Goal: Task Accomplishment & Management: Complete application form

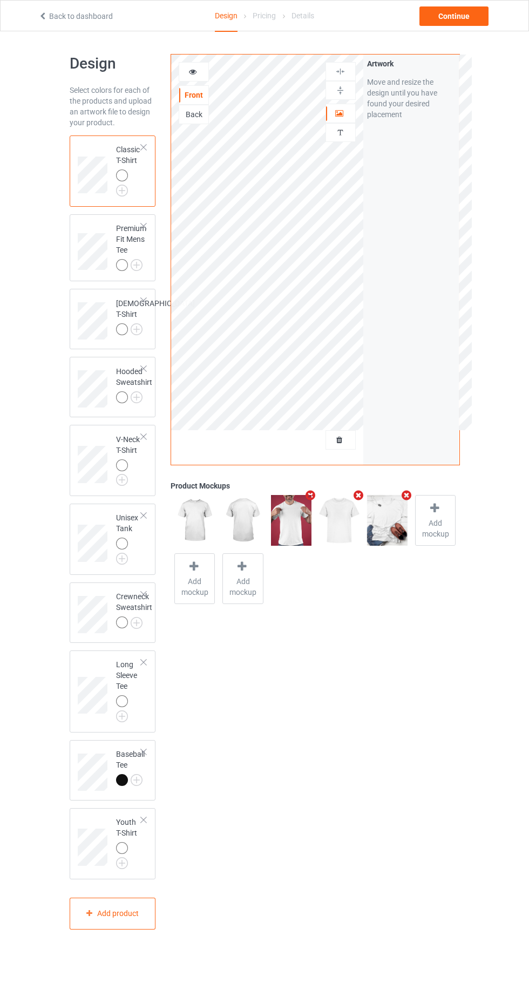
click at [0, 0] on img at bounding box center [0, 0] width 0 height 0
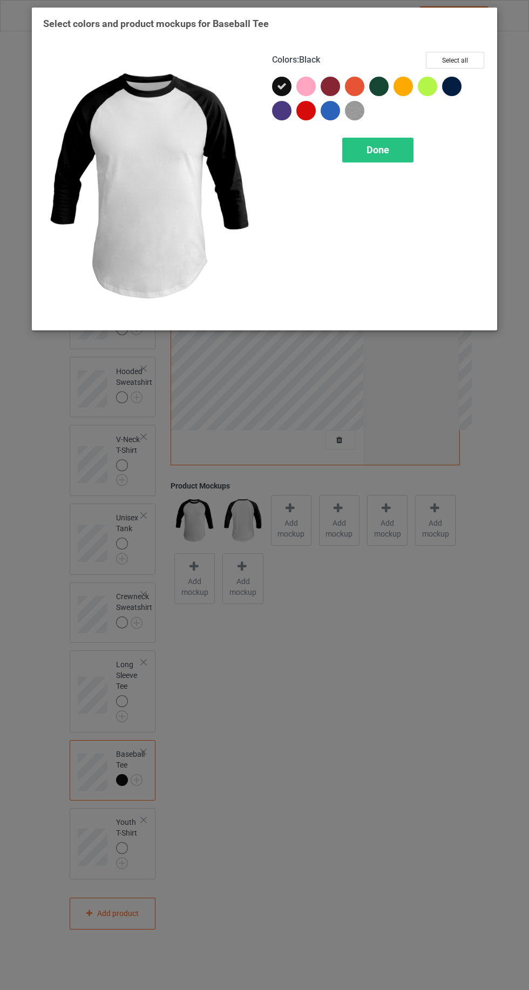
click at [312, 105] on div at bounding box center [305, 110] width 19 height 19
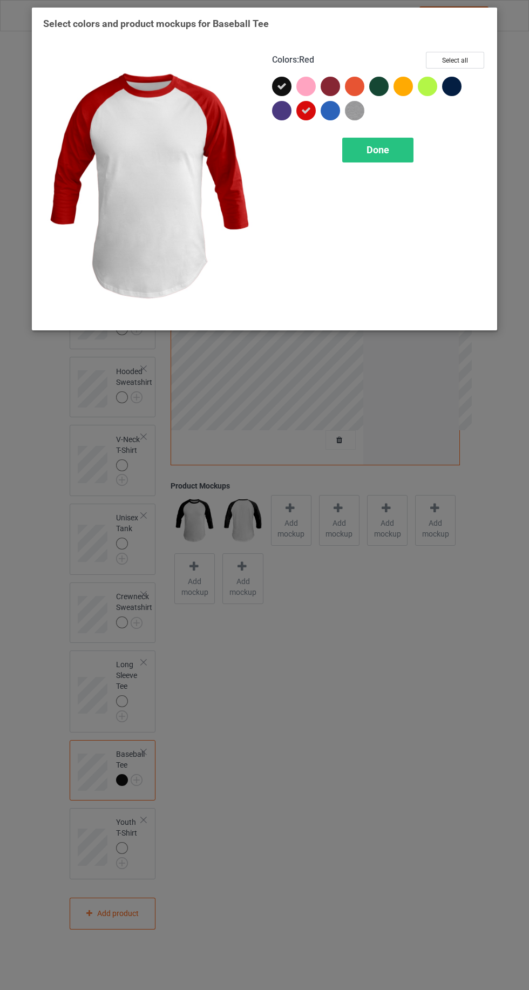
click at [281, 82] on icon at bounding box center [282, 87] width 10 height 10
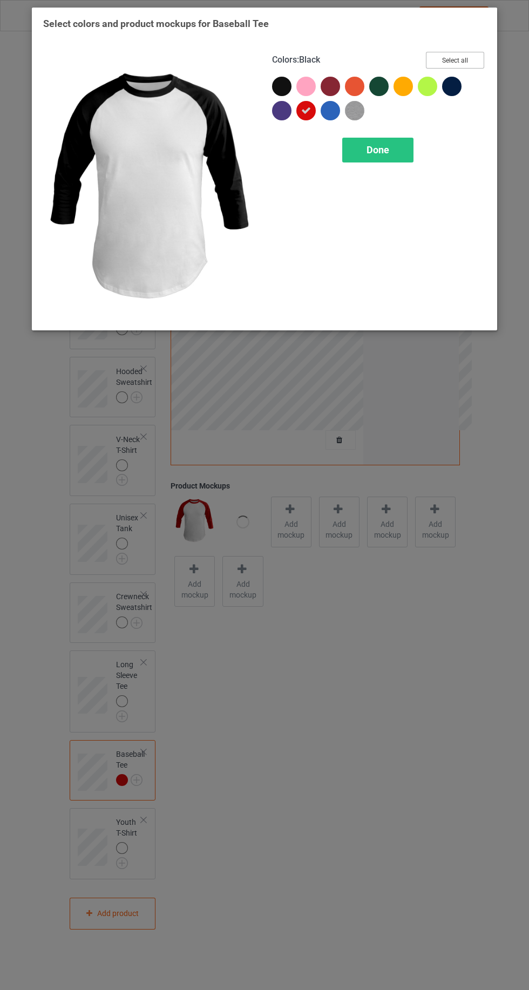
click at [455, 60] on button "Select all" at bounding box center [455, 60] width 58 height 17
click at [383, 153] on span "Done" at bounding box center [378, 149] width 23 height 11
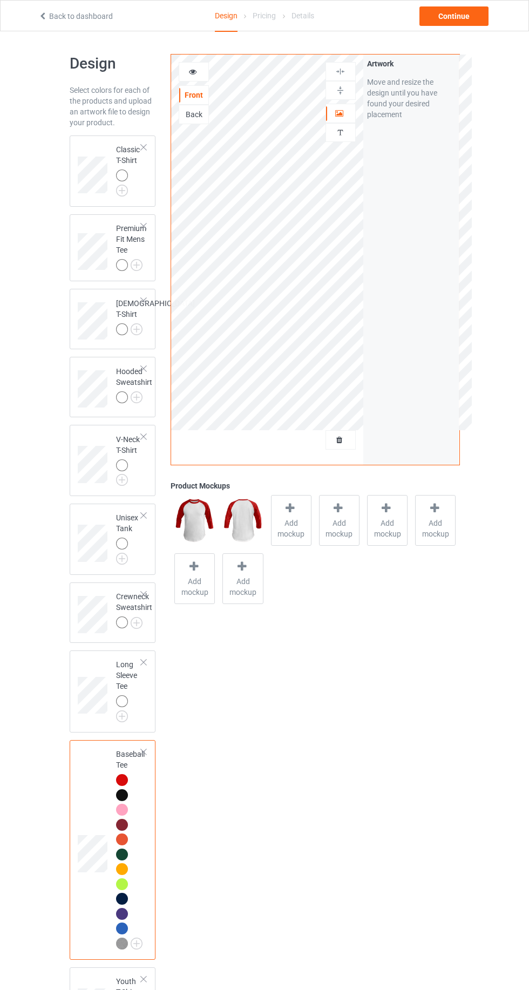
click at [339, 436] on icon at bounding box center [339, 439] width 9 height 8
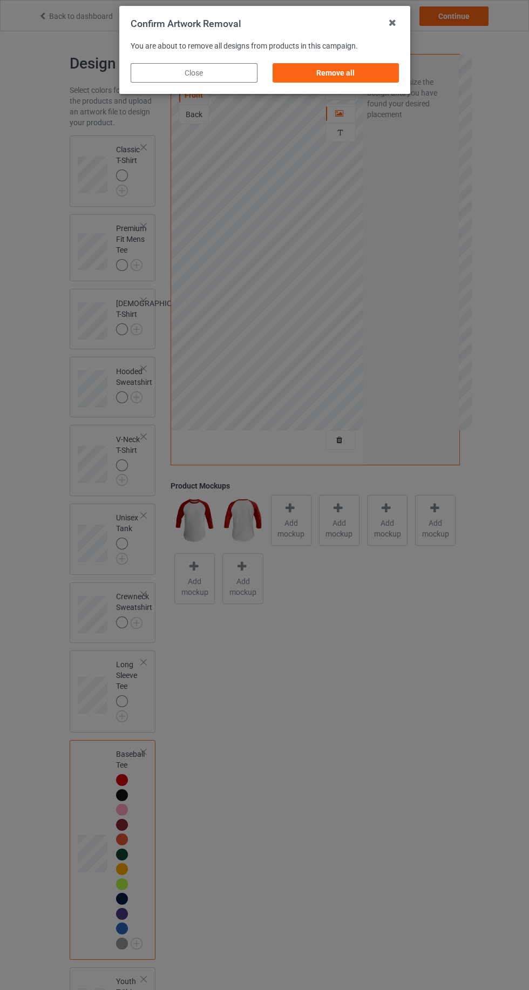
click at [361, 78] on div "Remove all" at bounding box center [335, 72] width 127 height 19
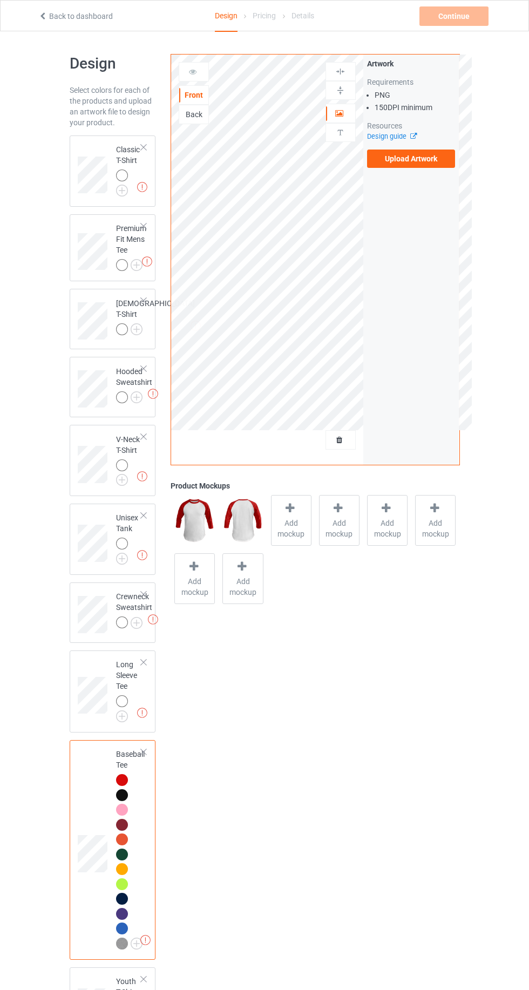
click at [287, 513] on icon at bounding box center [289, 508] width 13 height 11
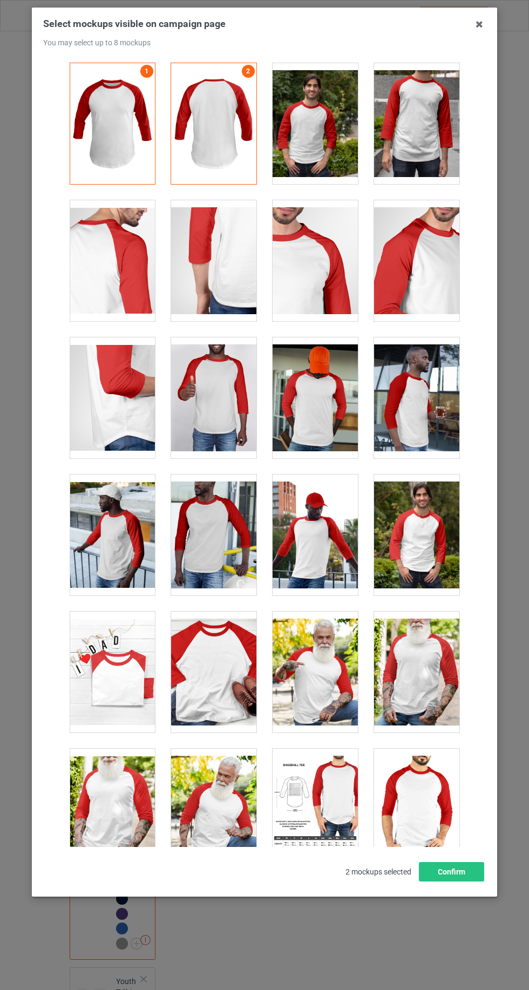
click at [235, 696] on div at bounding box center [213, 672] width 85 height 121
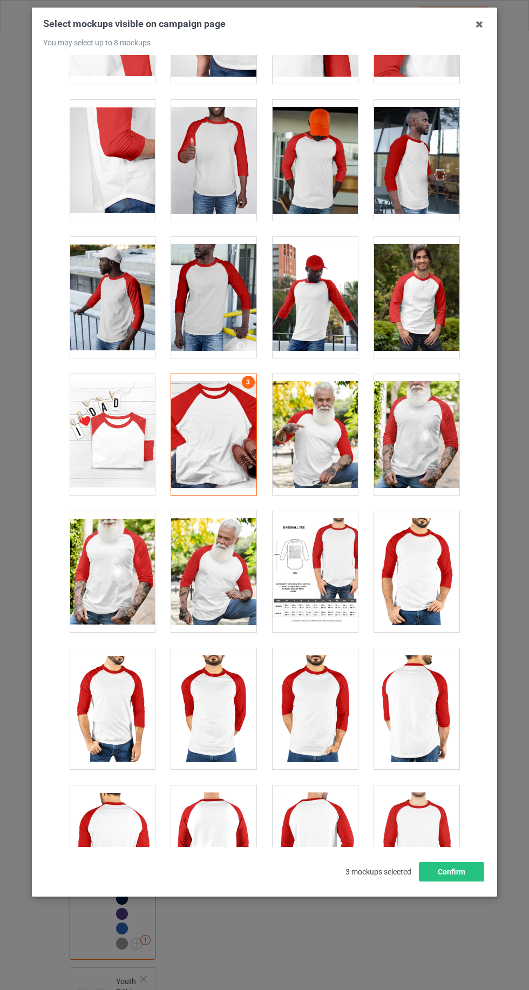
scroll to position [516, 0]
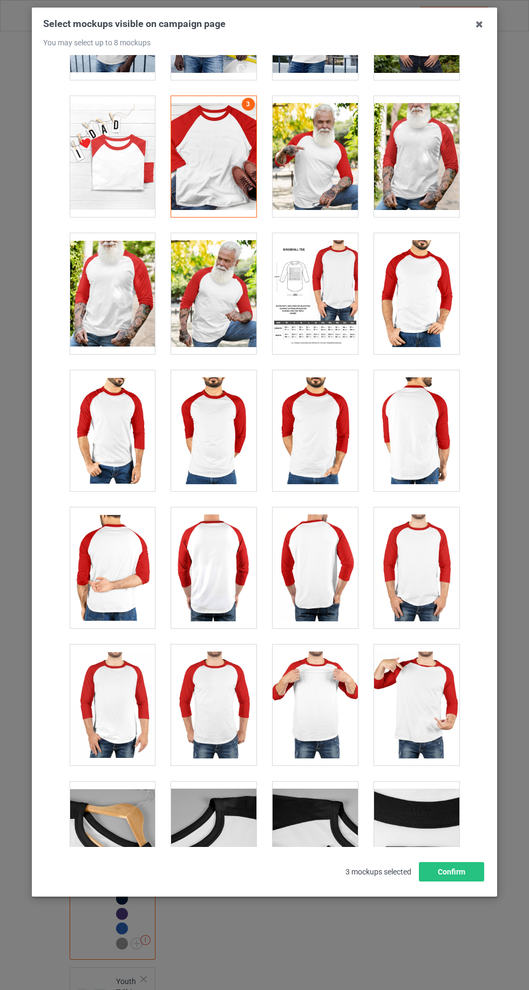
click at [422, 700] on div at bounding box center [416, 705] width 85 height 121
click at [456, 882] on button "Confirm" at bounding box center [451, 871] width 65 height 19
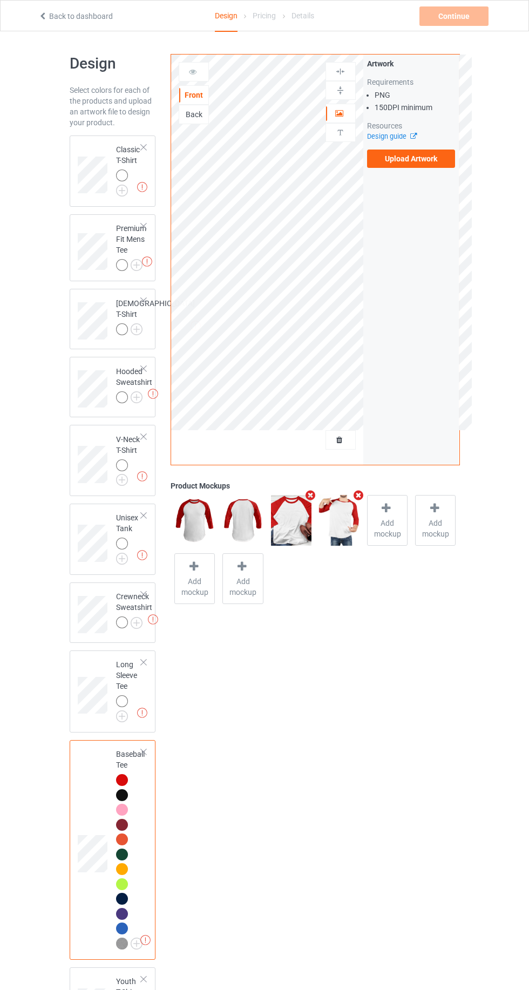
click at [437, 161] on label "Upload Artwork" at bounding box center [411, 159] width 89 height 18
click at [0, 0] on input "Upload Artwork" at bounding box center [0, 0] width 0 height 0
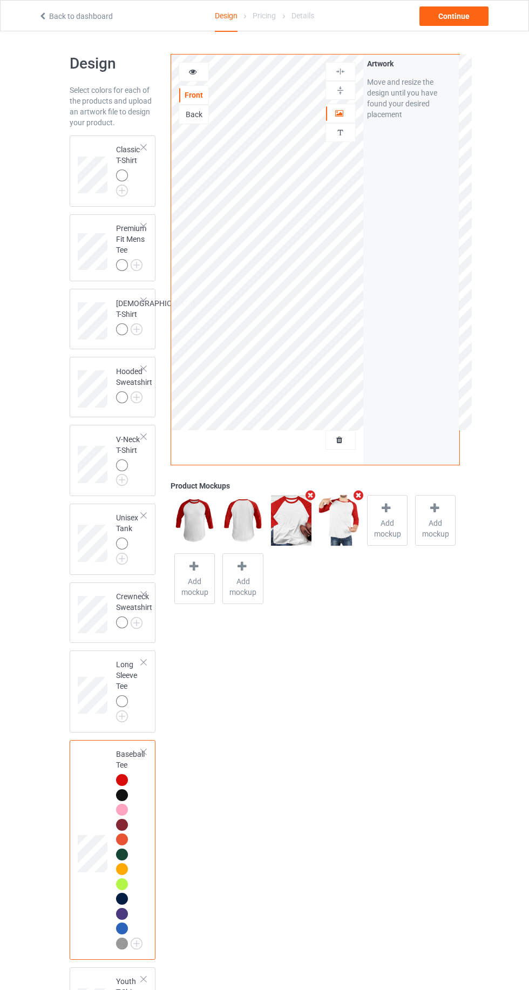
click at [0, 0] on img at bounding box center [0, 0] width 0 height 0
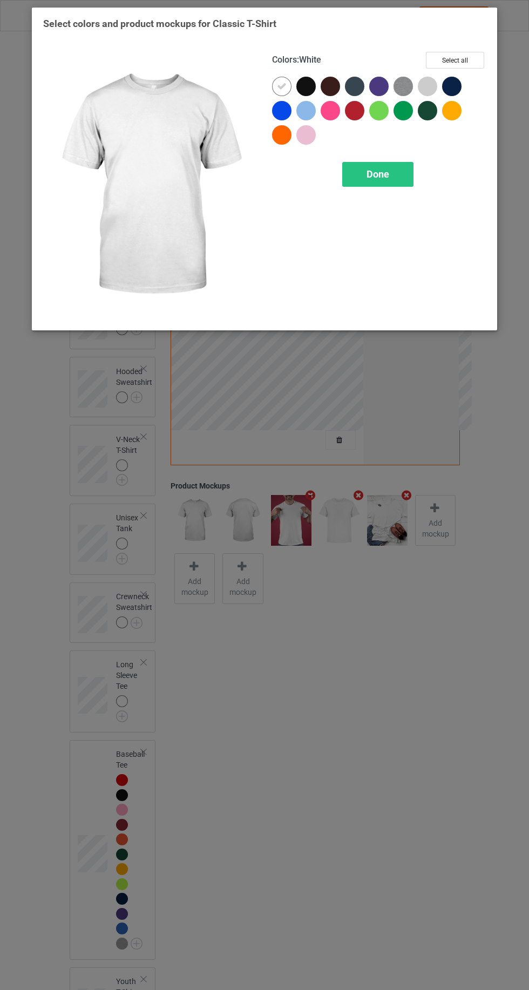
click at [315, 80] on div at bounding box center [308, 89] width 24 height 24
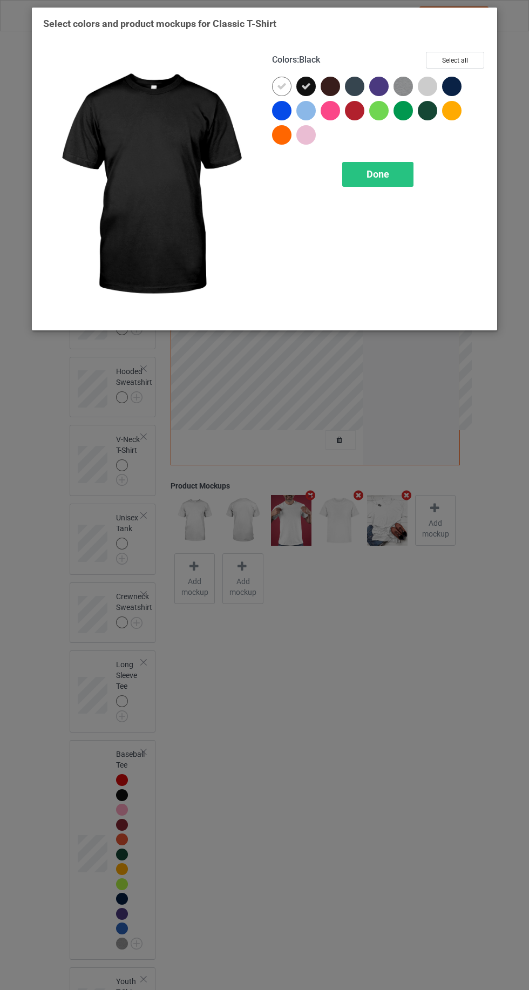
click at [330, 83] on div at bounding box center [330, 86] width 19 height 19
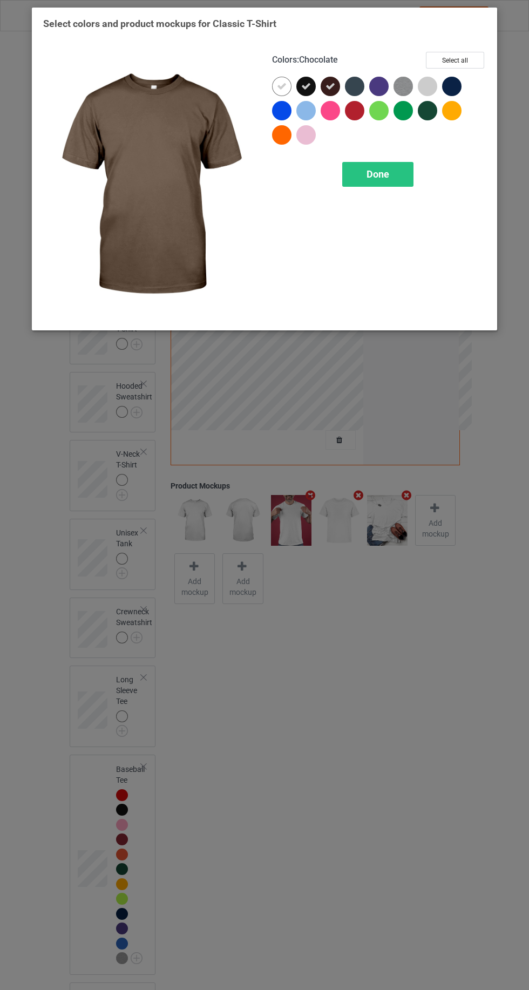
click at [456, 78] on div at bounding box center [451, 86] width 19 height 19
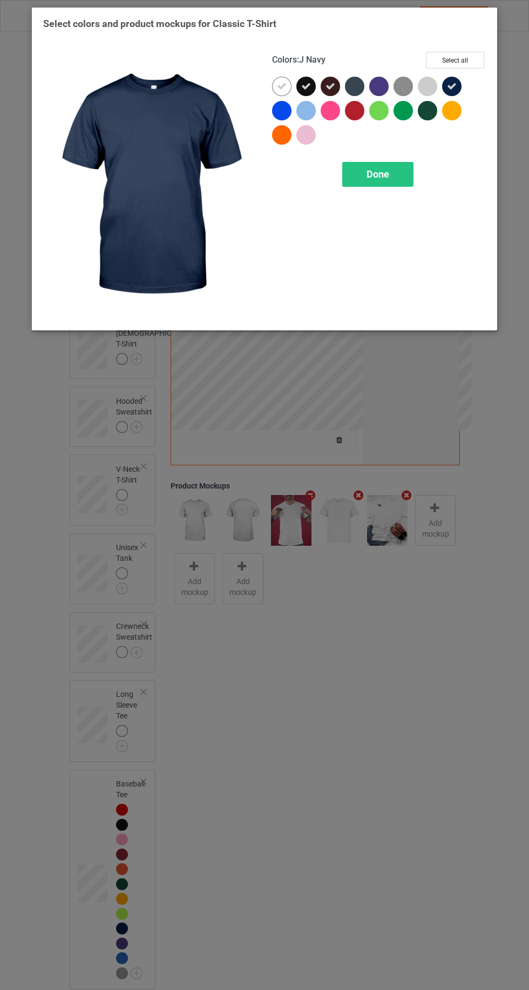
click at [387, 178] on span "Done" at bounding box center [378, 173] width 23 height 11
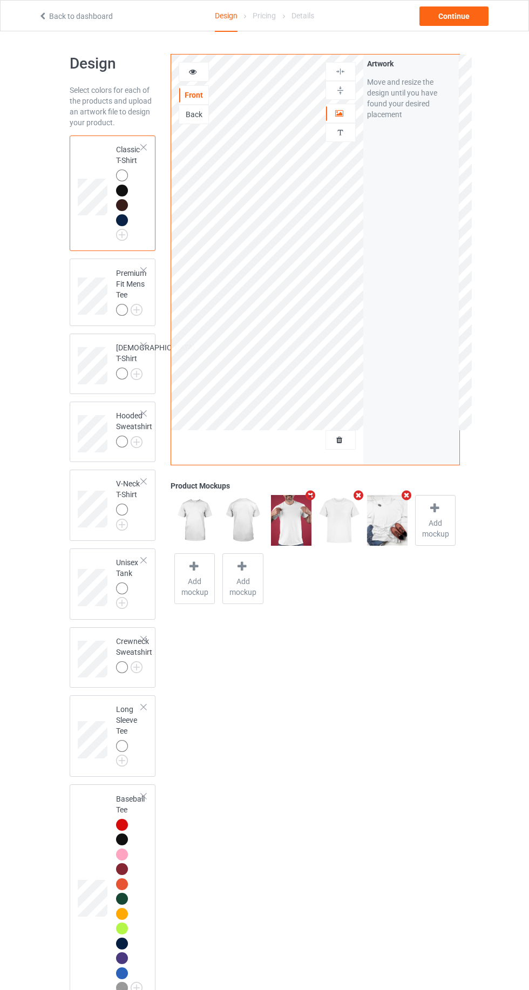
click at [0, 0] on img at bounding box center [0, 0] width 0 height 0
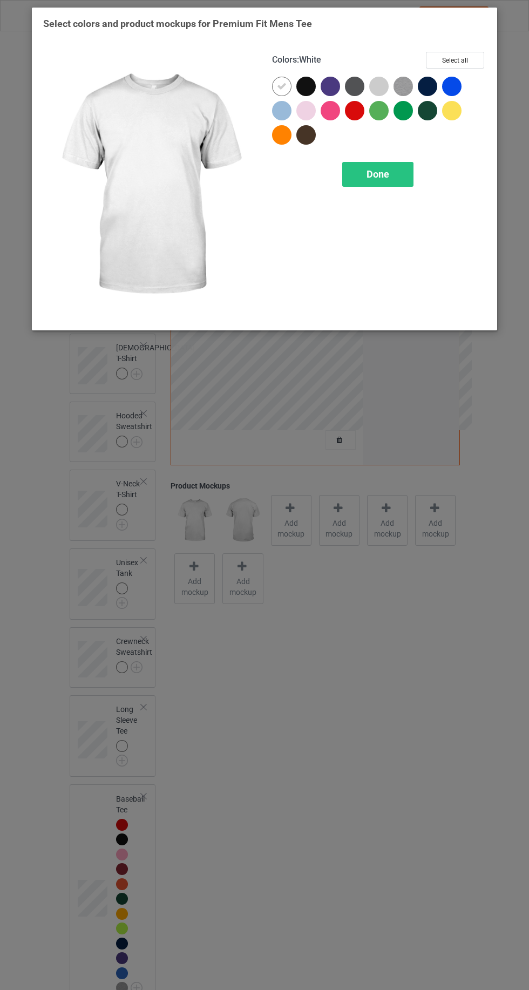
click at [381, 79] on div at bounding box center [378, 86] width 19 height 19
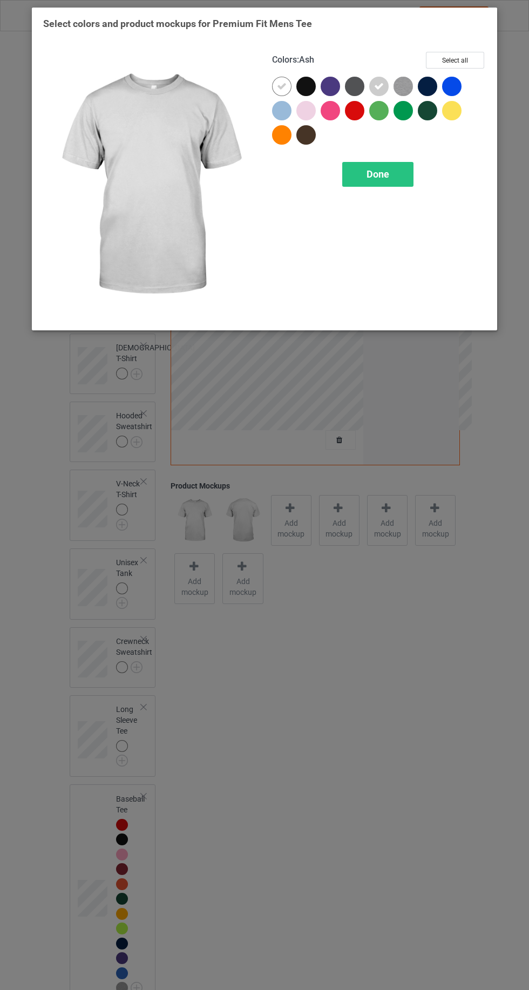
click at [305, 85] on div at bounding box center [305, 86] width 19 height 19
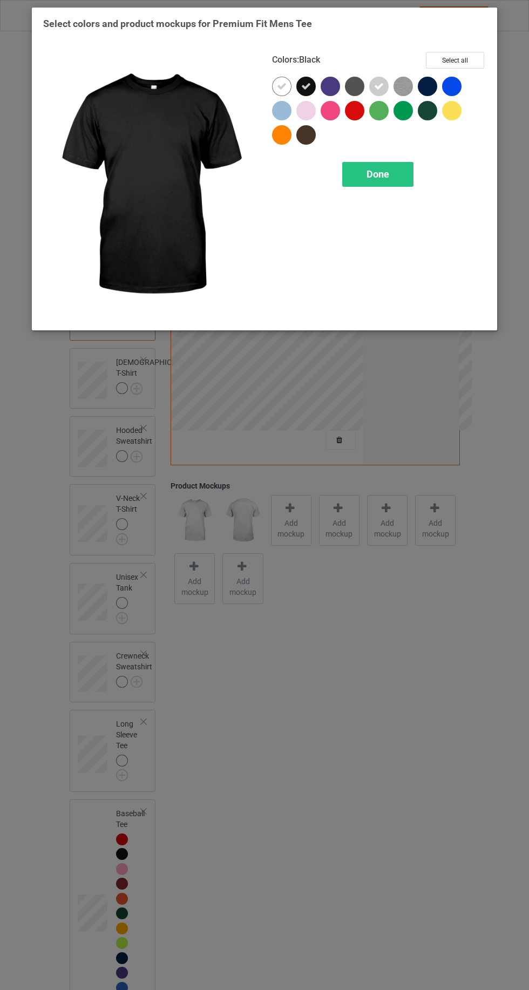
click at [365, 145] on div at bounding box center [379, 113] width 214 height 73
click at [366, 171] on div "Done" at bounding box center [377, 174] width 71 height 25
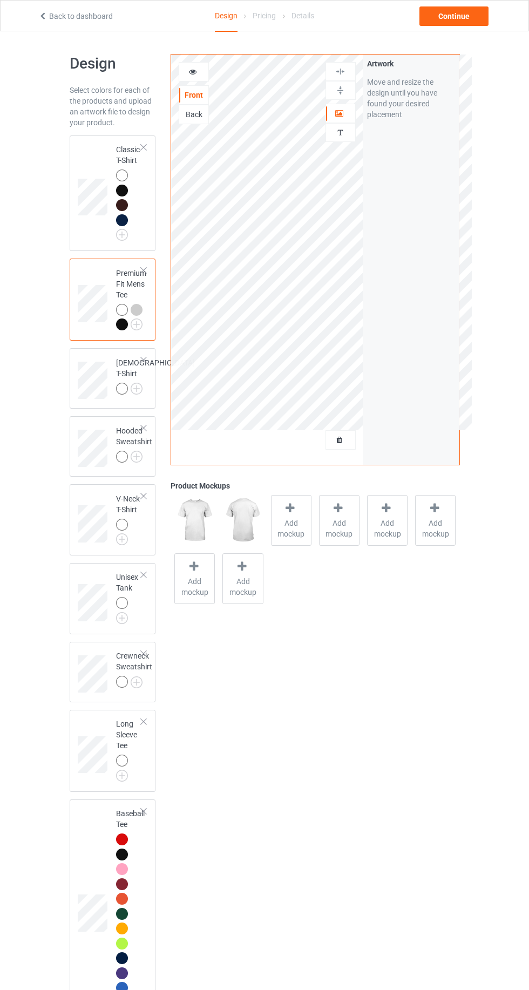
click at [0, 0] on img at bounding box center [0, 0] width 0 height 0
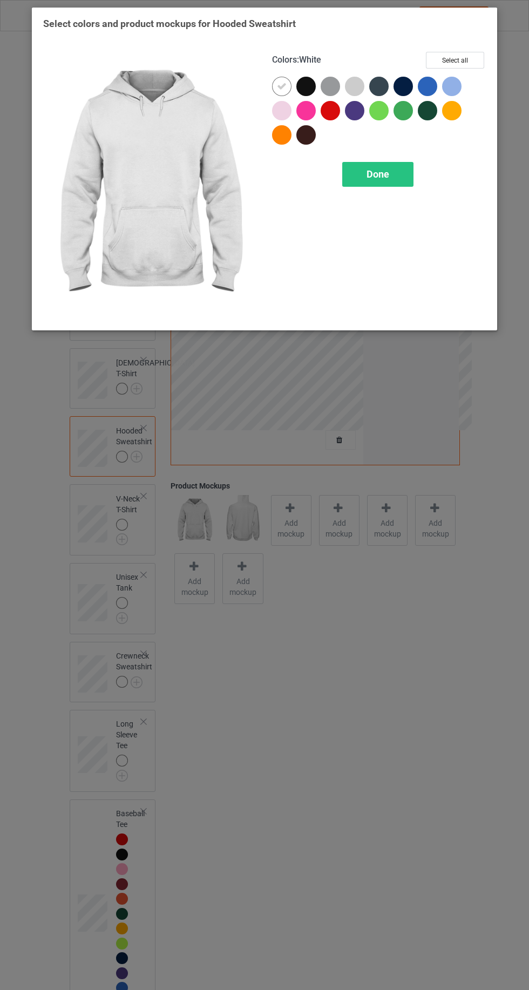
click at [306, 80] on div at bounding box center [305, 86] width 19 height 19
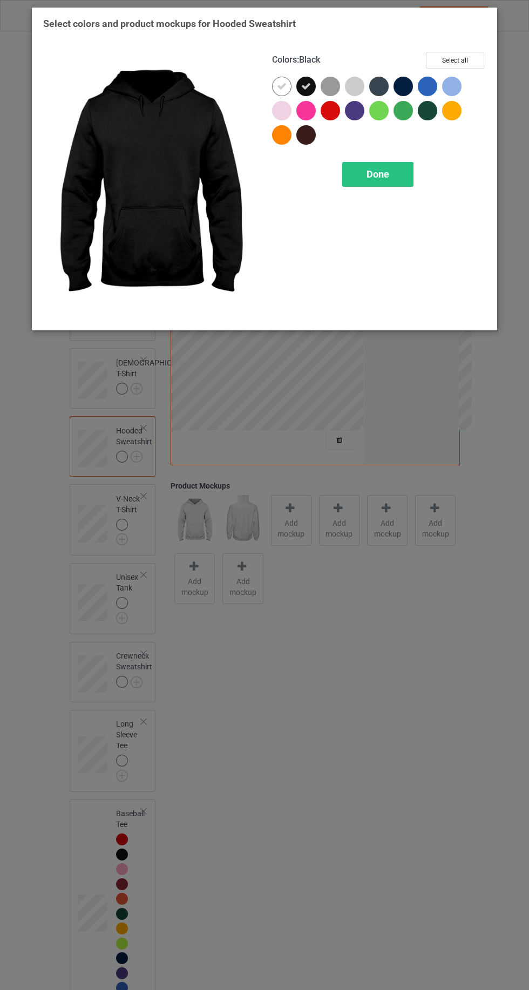
click at [354, 83] on div at bounding box center [354, 86] width 19 height 19
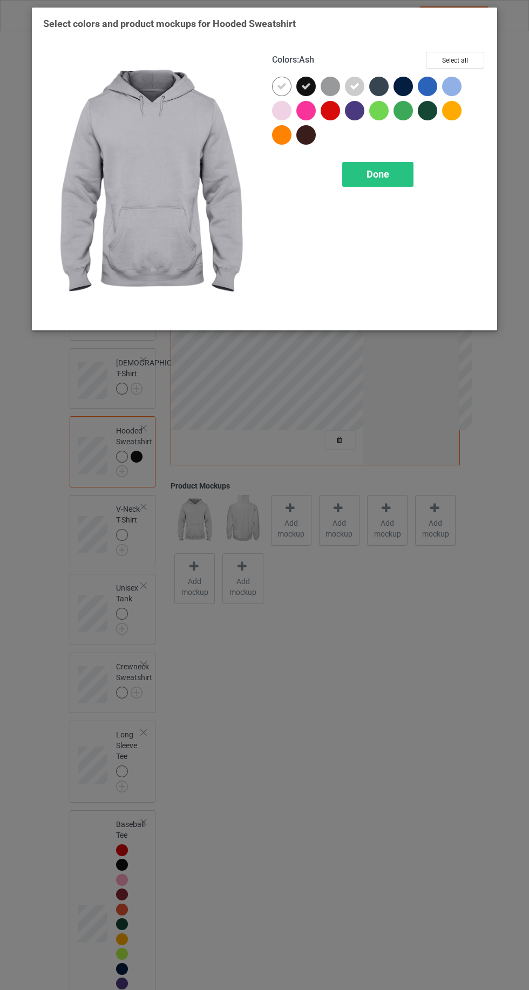
click at [333, 88] on div at bounding box center [330, 86] width 19 height 19
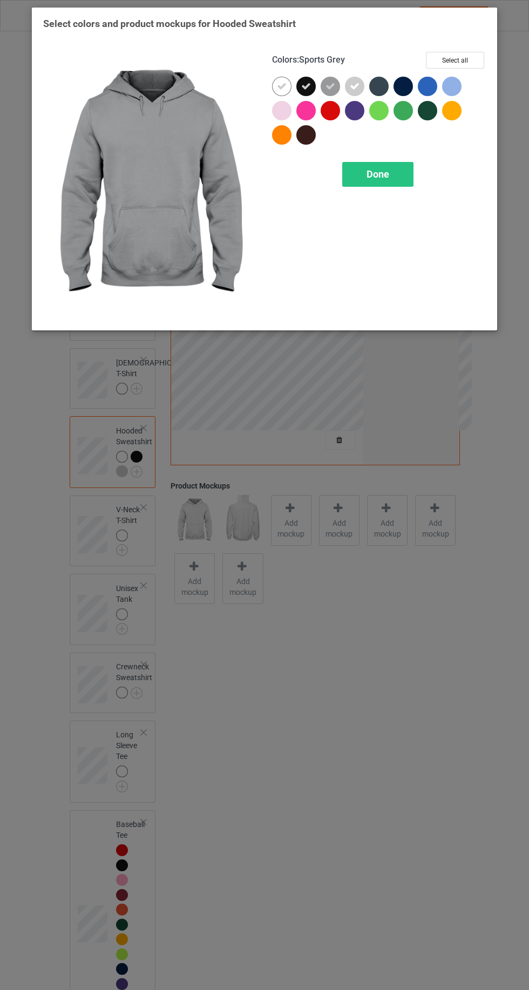
click at [385, 164] on div "Done" at bounding box center [377, 174] width 71 height 25
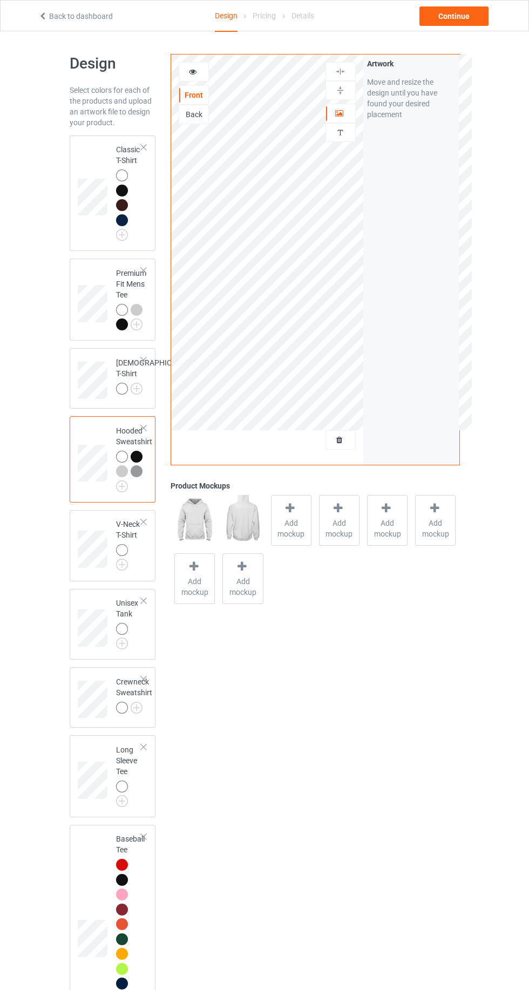
click at [121, 175] on div at bounding box center [122, 176] width 12 height 12
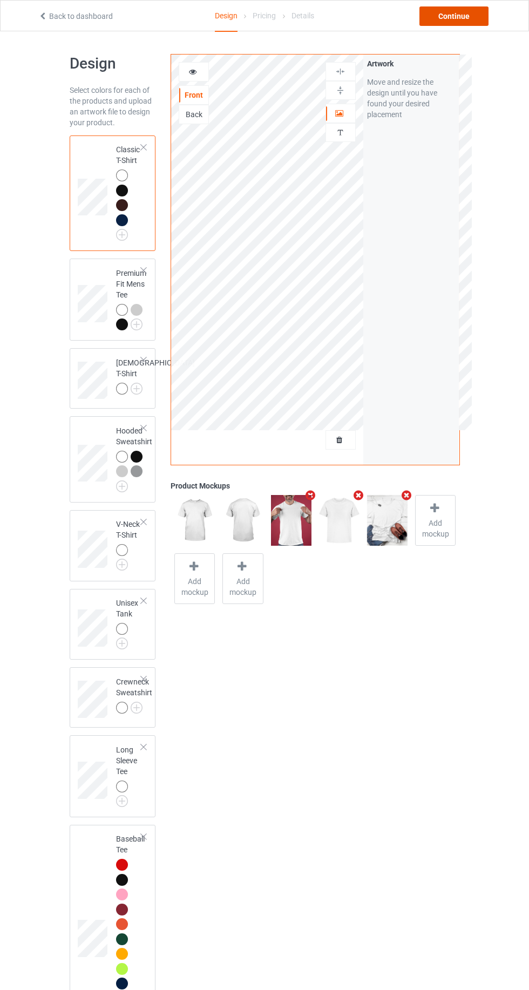
click at [474, 10] on div "Continue" at bounding box center [454, 15] width 69 height 19
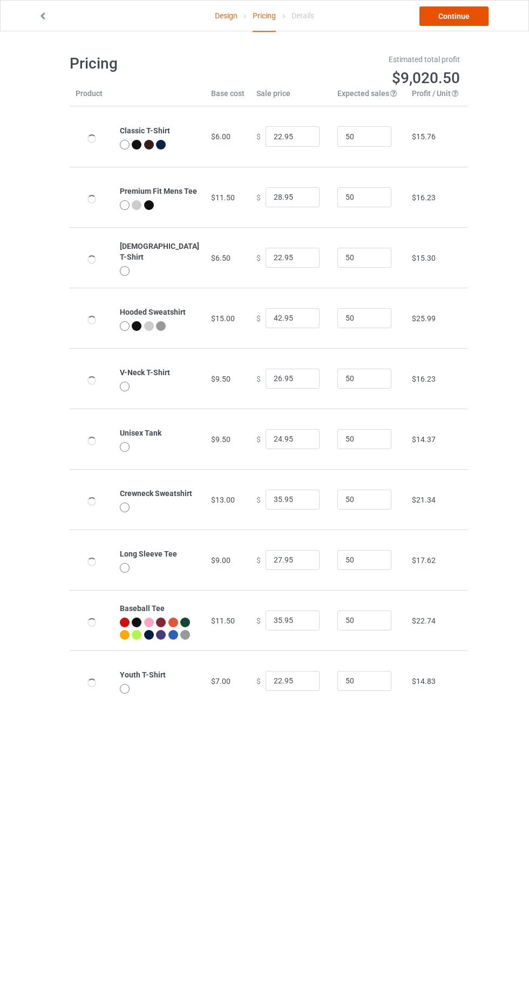
click at [463, 11] on link "Continue" at bounding box center [454, 15] width 69 height 19
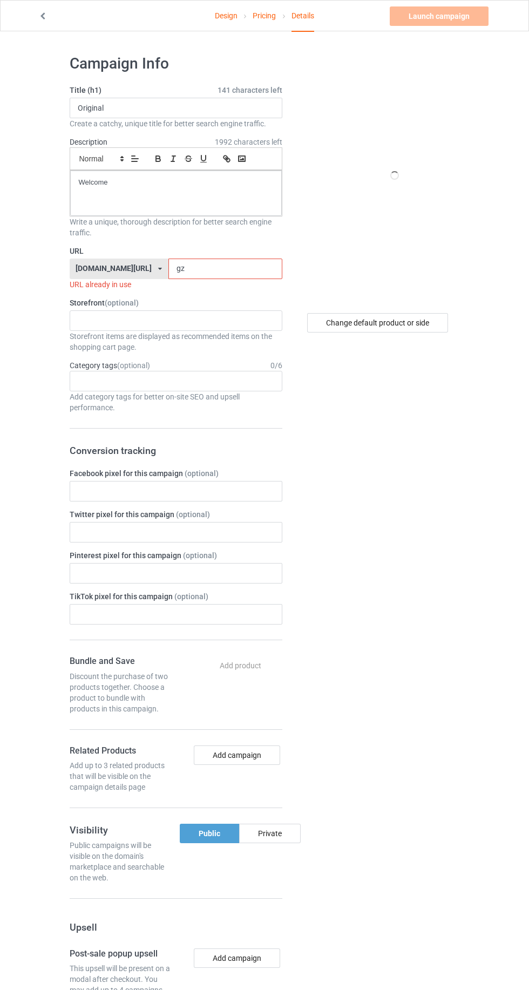
click at [212, 268] on input "gz" at bounding box center [225, 269] width 114 height 21
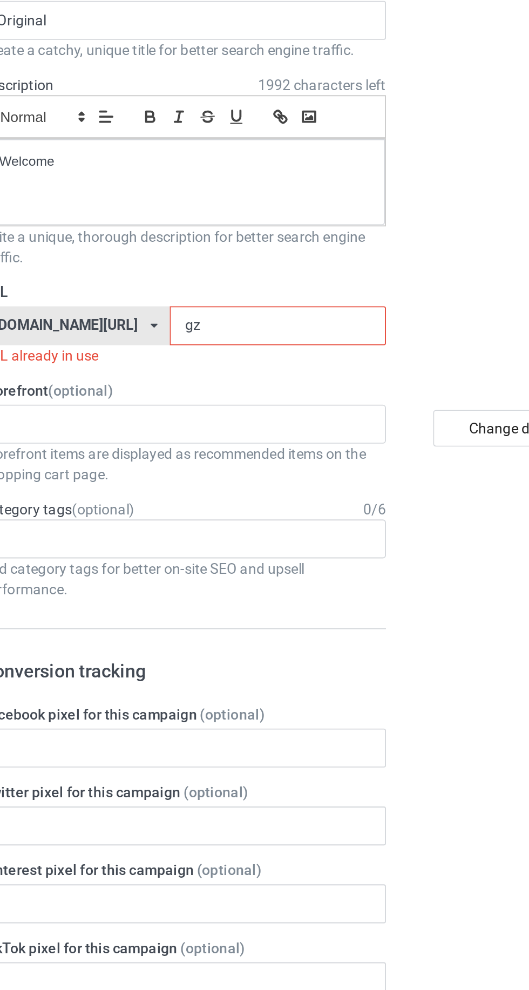
type input "gzn"
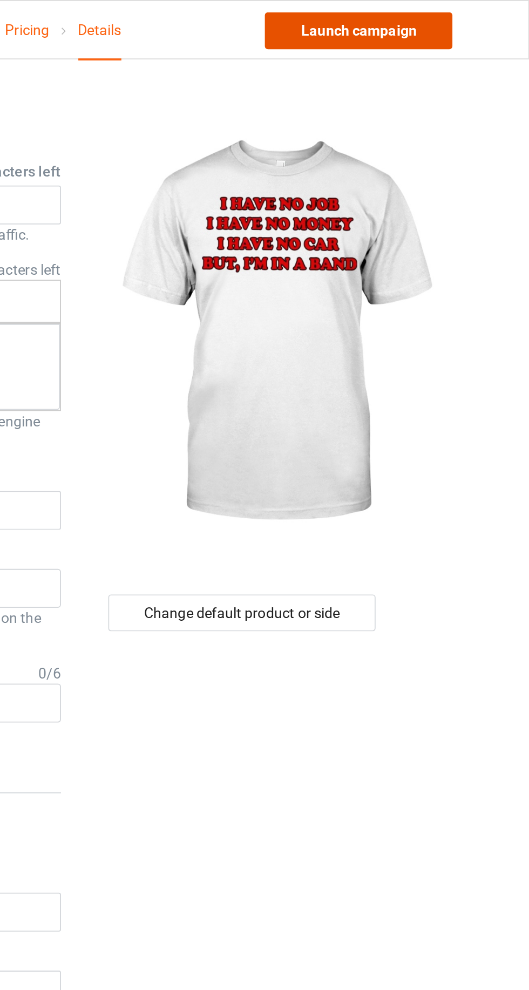
click at [454, 13] on link "Launch campaign" at bounding box center [439, 15] width 99 height 19
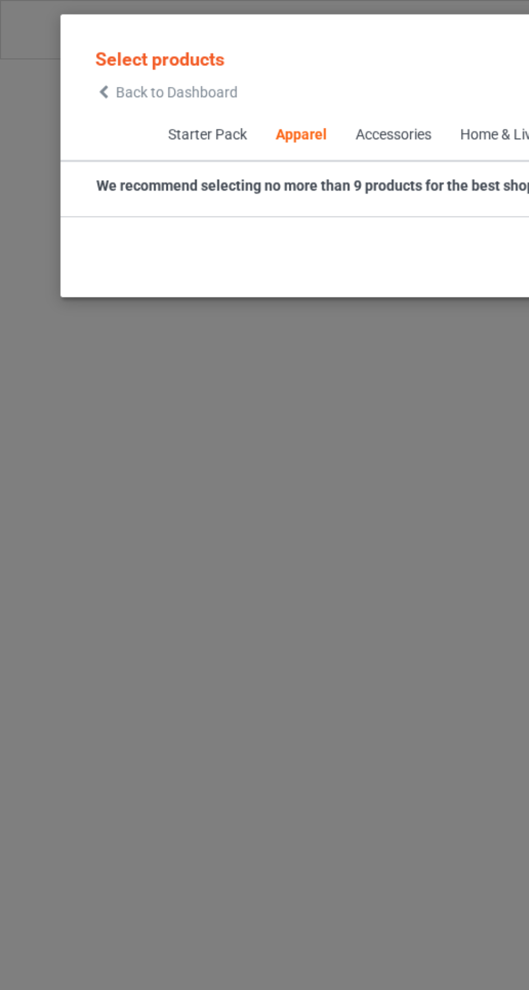
click at [55, 44] on div "Select products Back to Dashboard" at bounding box center [87, 39] width 75 height 28
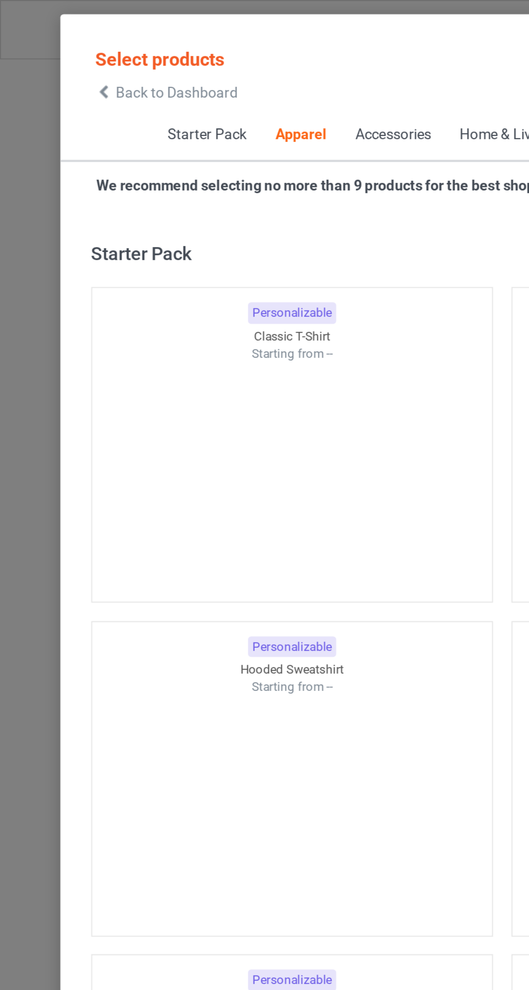
scroll to position [578, 0]
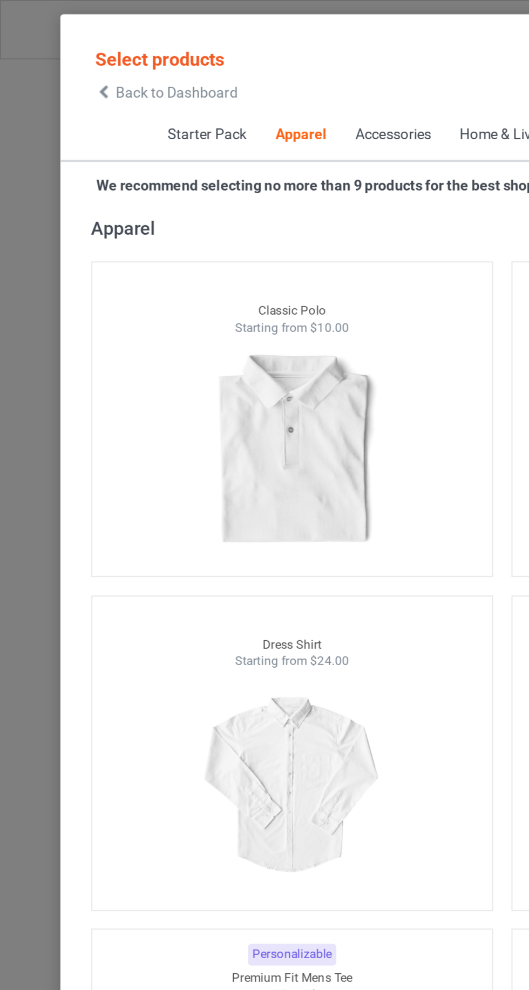
click at [52, 49] on icon at bounding box center [54, 49] width 9 height 8
